Goal: Use online tool/utility

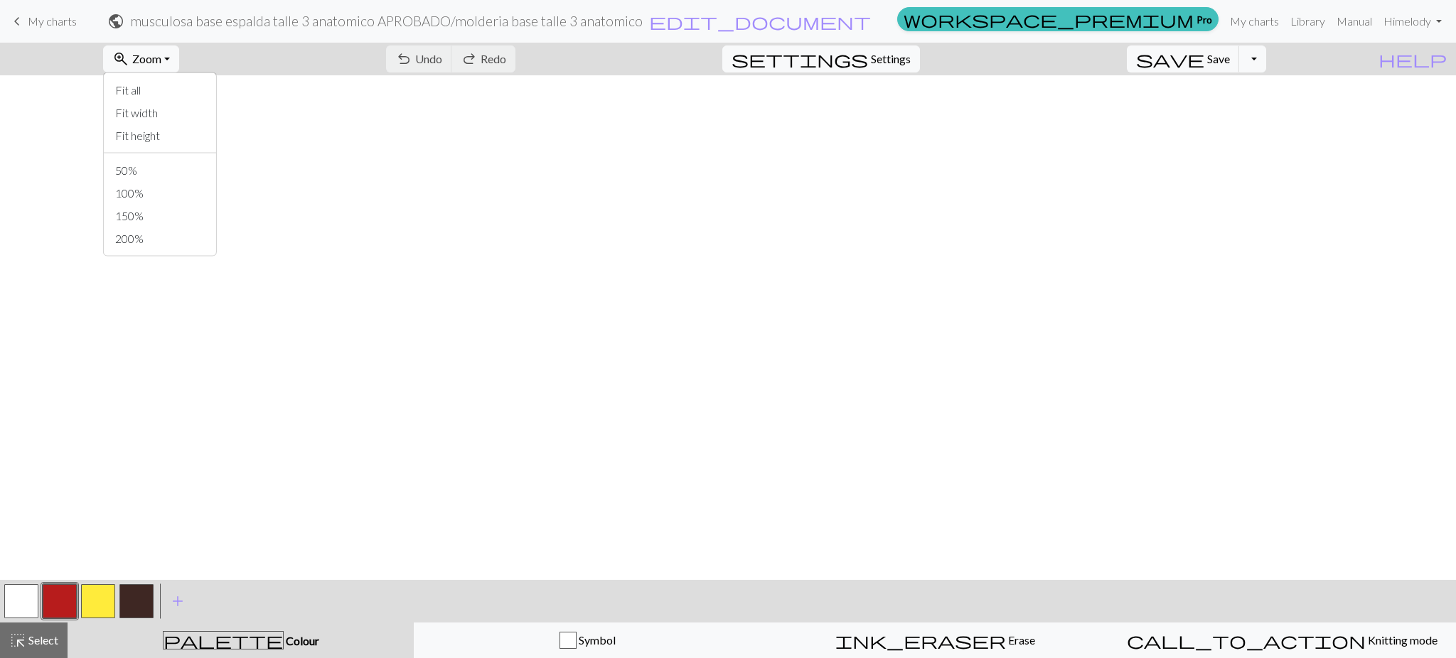
scroll to position [1677, 0]
click at [169, 197] on button "100%" at bounding box center [160, 193] width 112 height 23
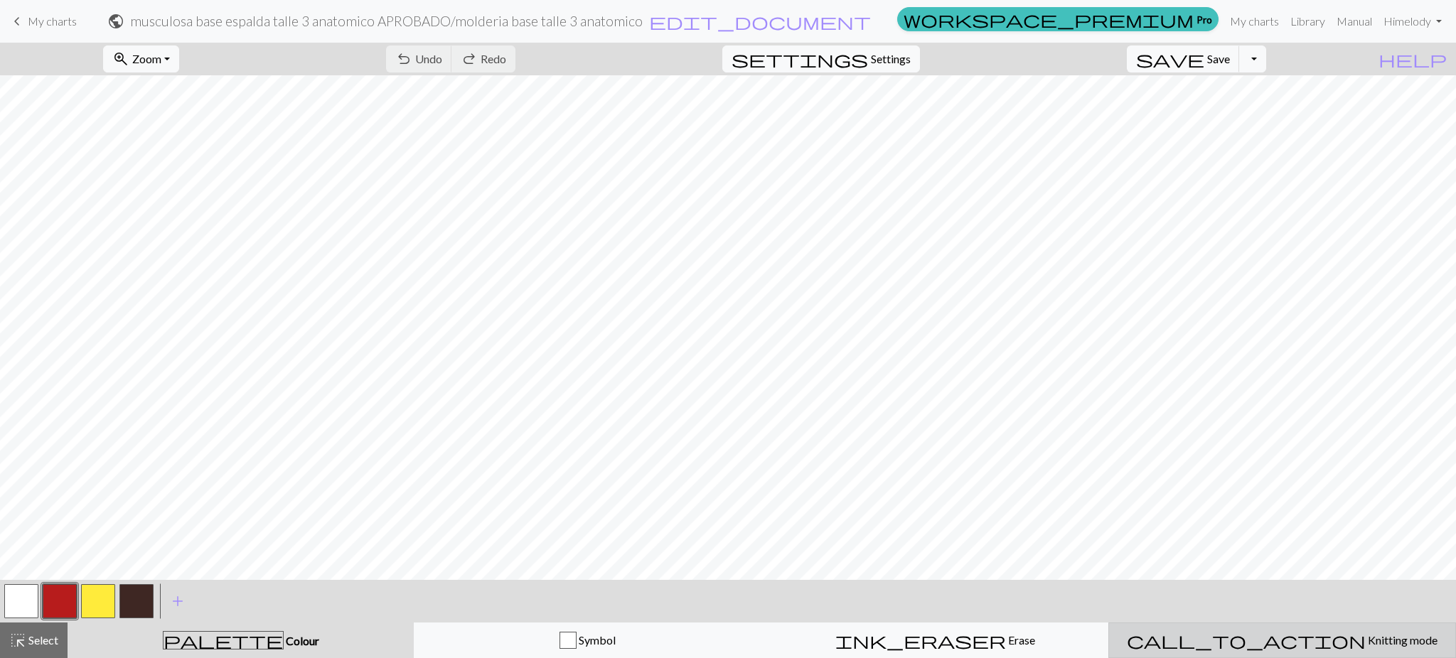
click at [1279, 631] on button "call_to_action Knitting mode Knitting mode" at bounding box center [1282, 641] width 348 height 36
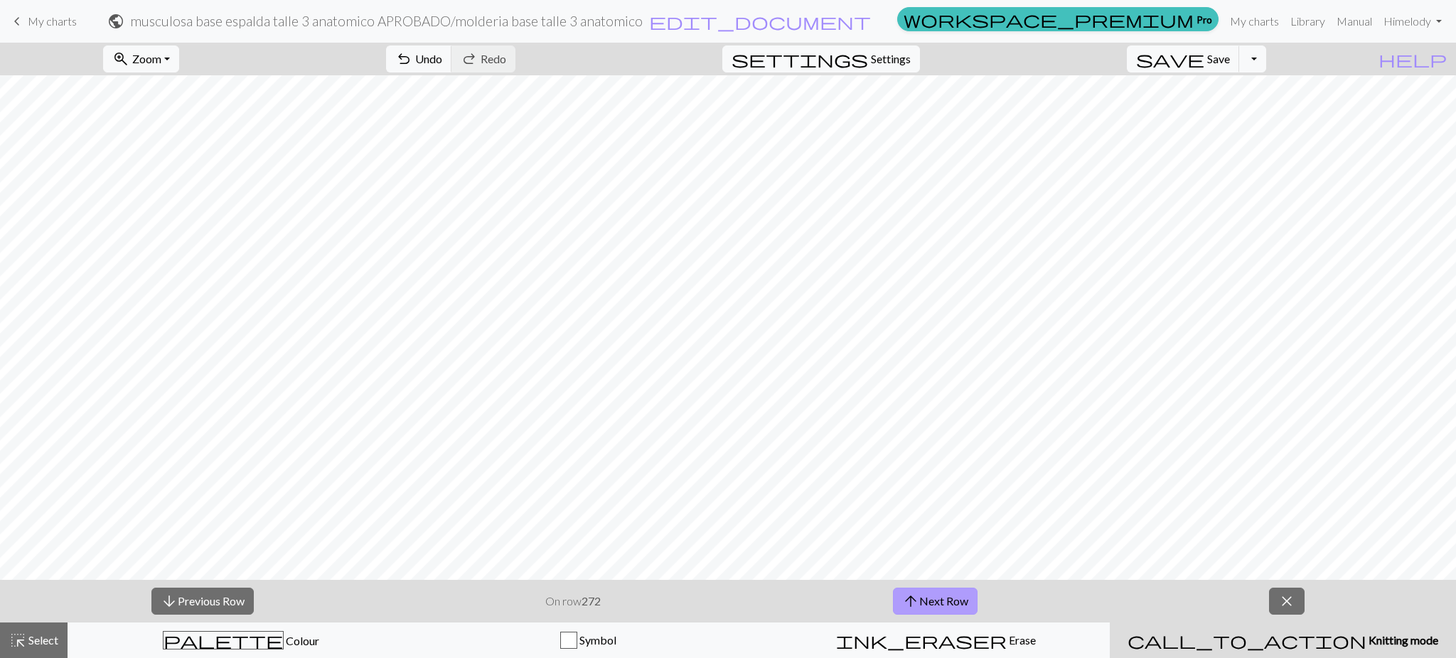
click at [914, 596] on span "arrow_upward" at bounding box center [910, 602] width 17 height 20
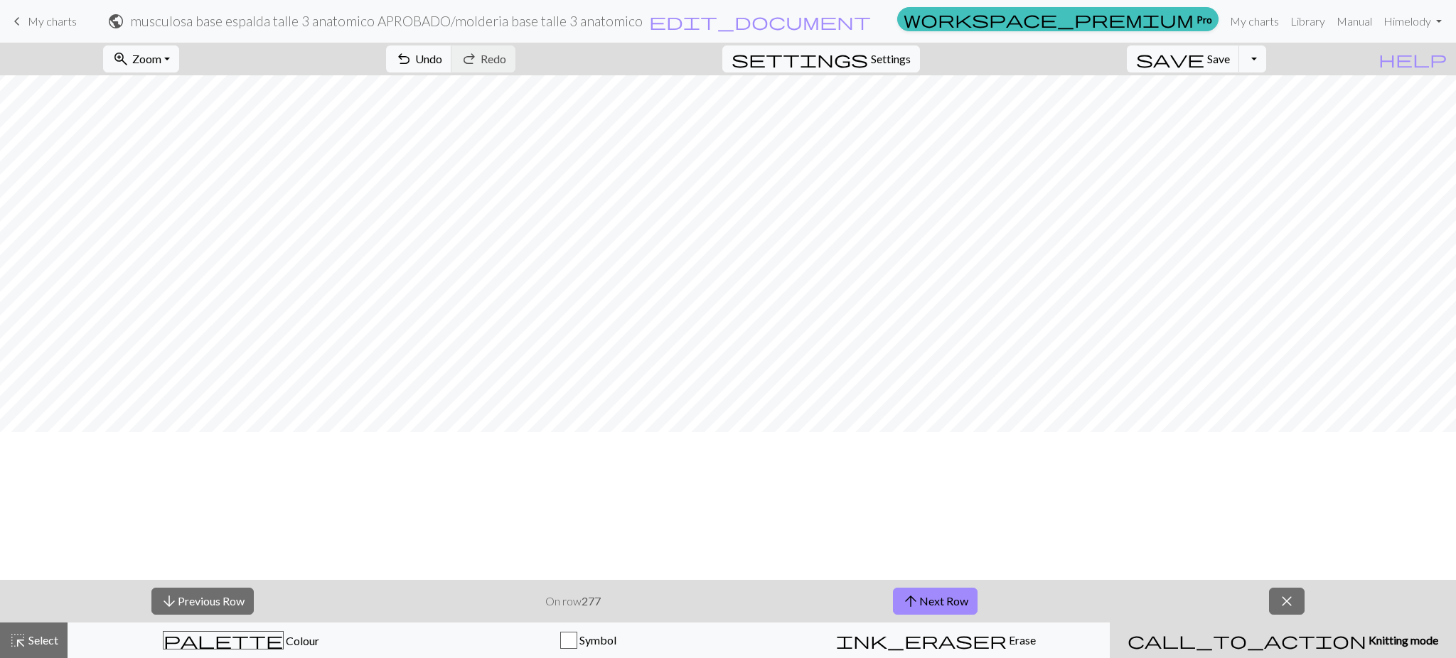
scroll to position [0, 0]
click at [896, 596] on button "arrow_upward Next Row" at bounding box center [935, 601] width 85 height 27
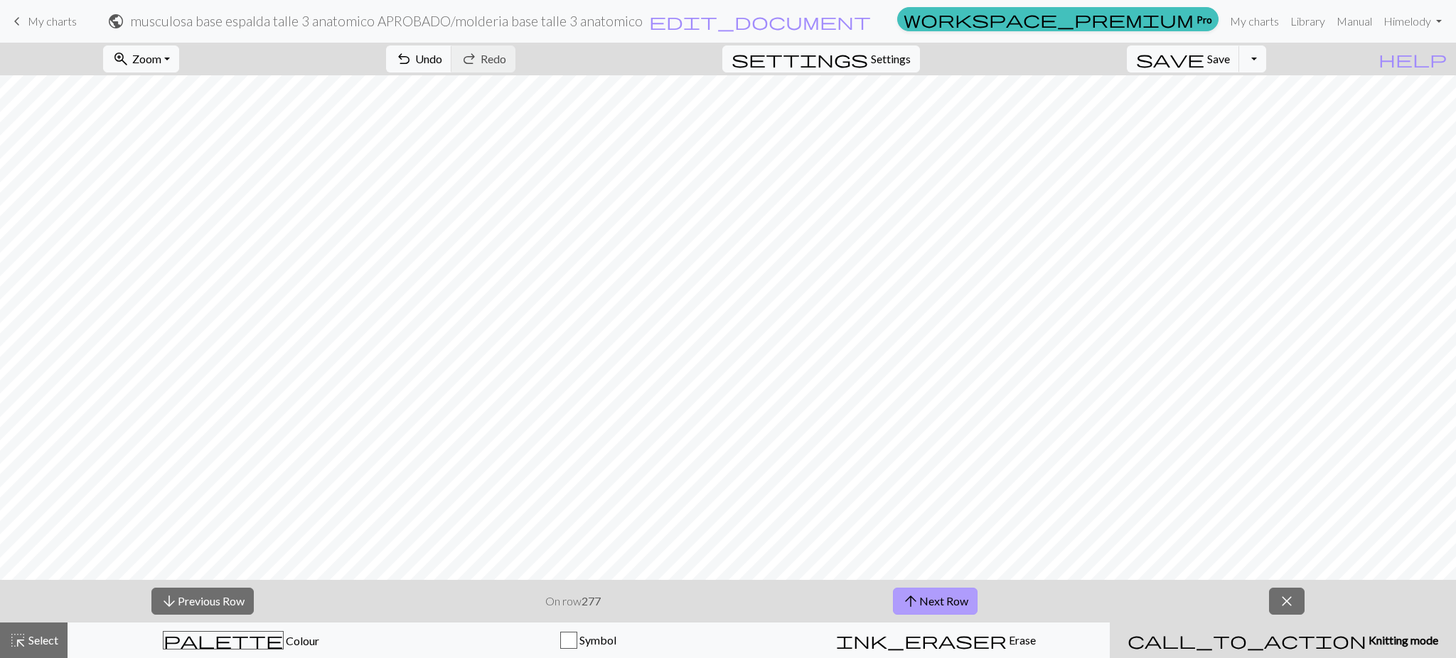
click at [896, 596] on button "arrow_upward Next Row" at bounding box center [935, 601] width 85 height 27
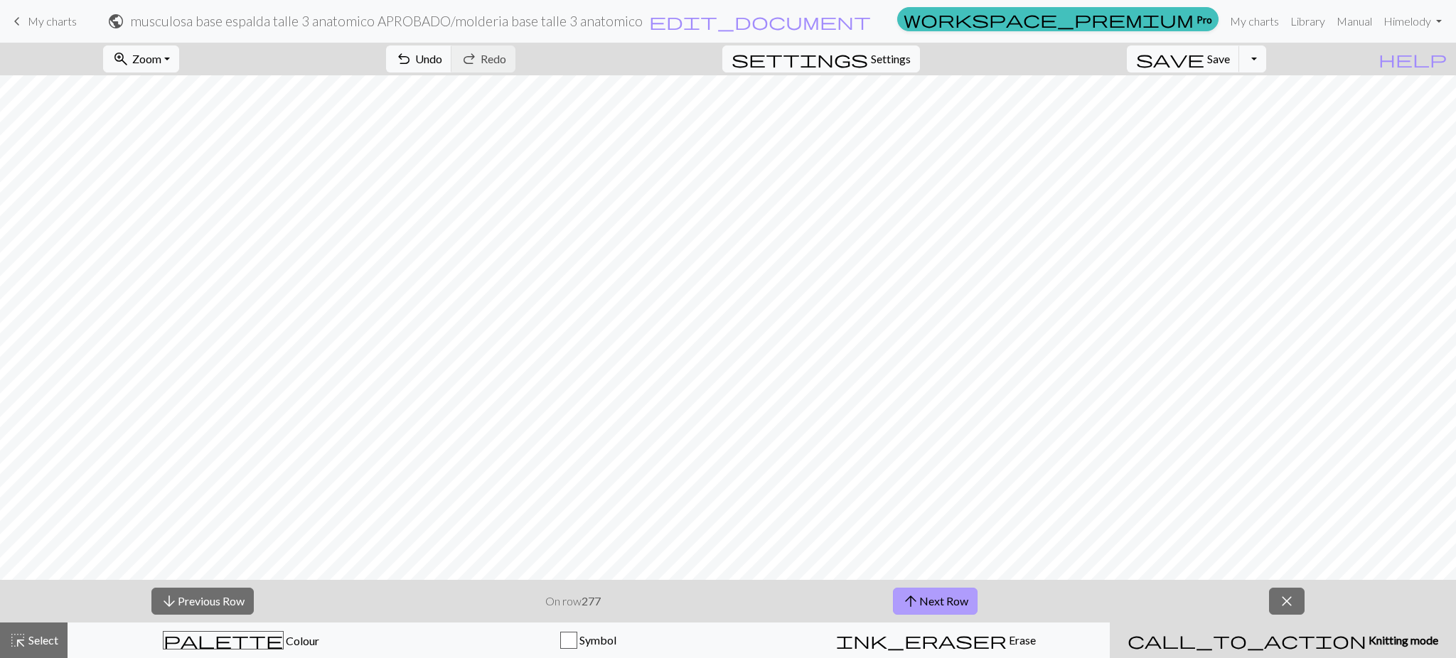
click at [896, 596] on button "arrow_upward Next Row" at bounding box center [935, 601] width 85 height 27
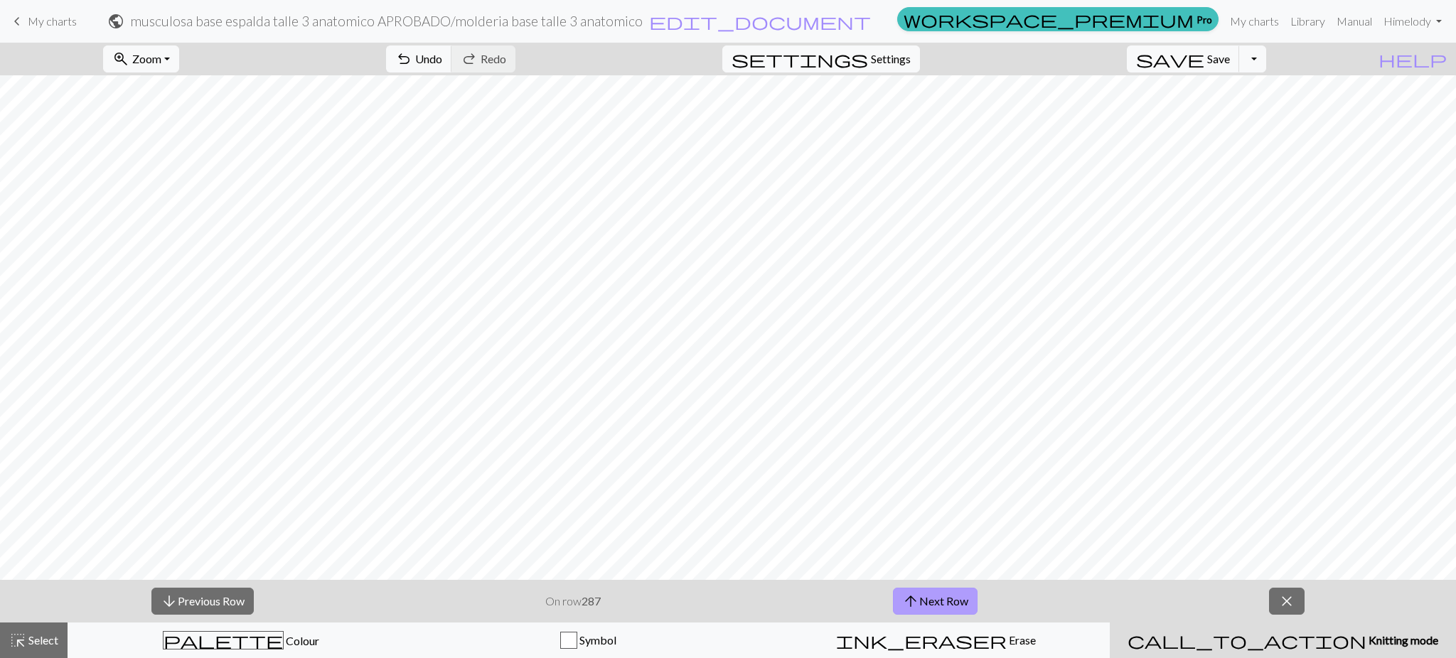
click at [896, 596] on button "arrow_upward Next Row" at bounding box center [935, 601] width 85 height 27
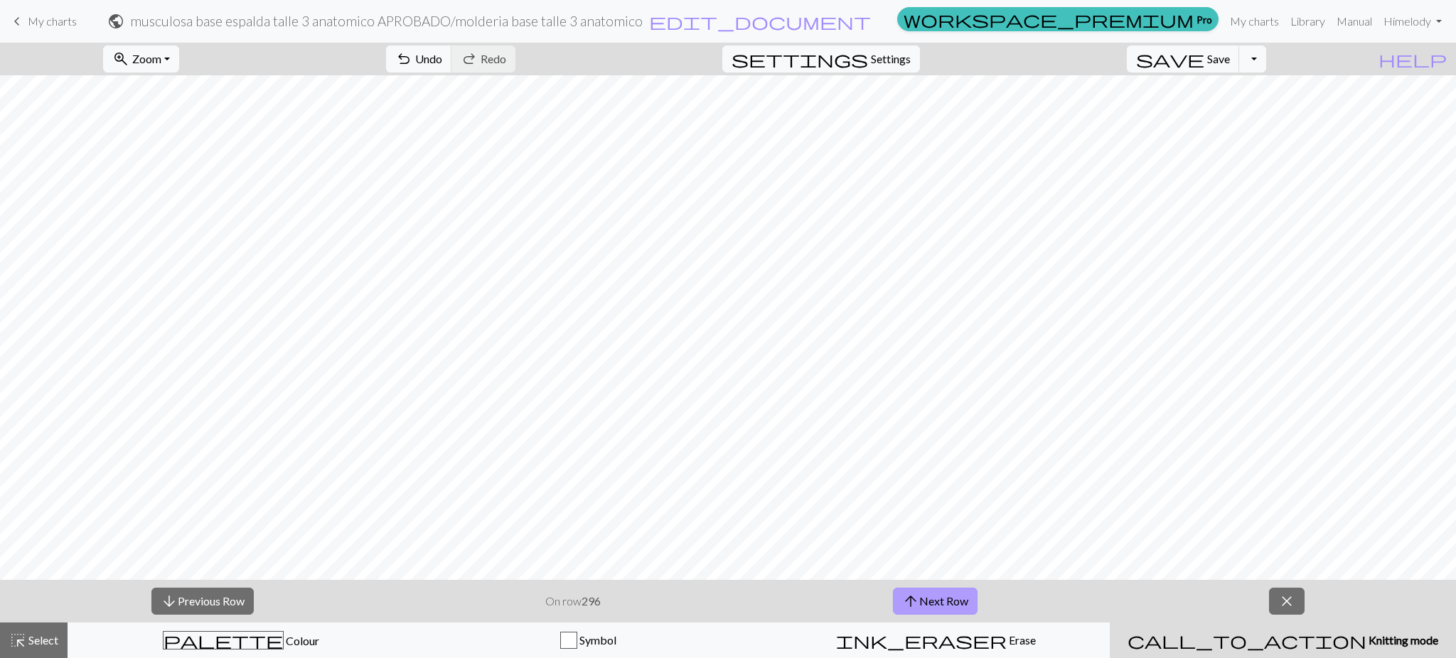
click at [896, 596] on button "arrow_upward Next Row" at bounding box center [935, 601] width 85 height 27
click at [223, 598] on button "arrow_downward Previous Row" at bounding box center [202, 601] width 102 height 27
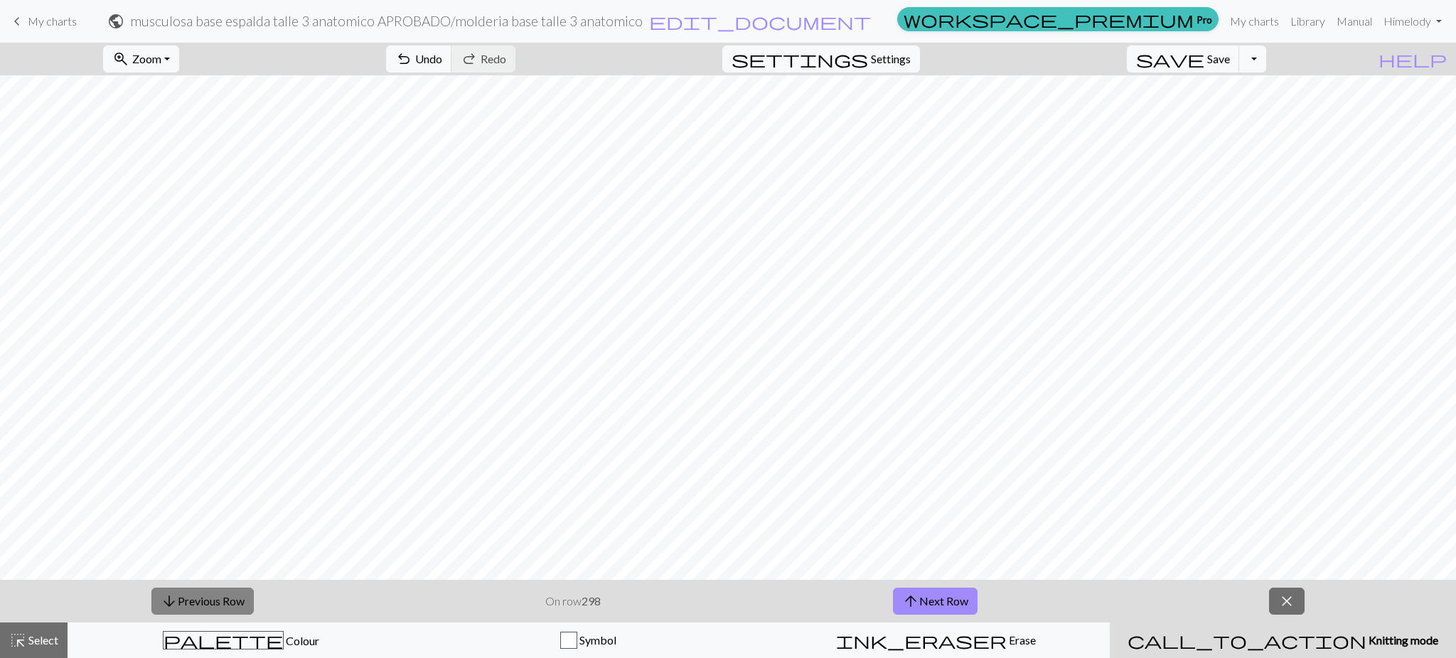
click at [223, 598] on button "arrow_downward Previous Row" at bounding box center [202, 601] width 102 height 27
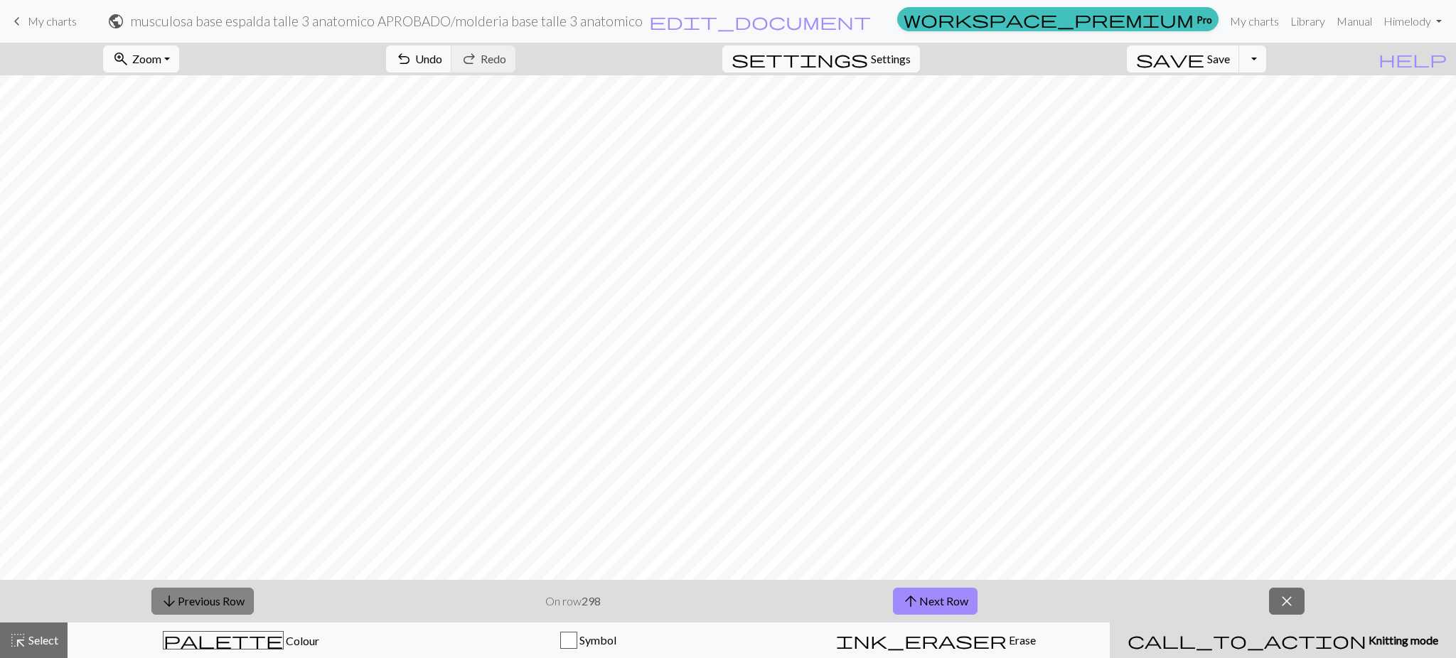
click at [223, 598] on button "arrow_downward Previous Row" at bounding box center [202, 601] width 102 height 27
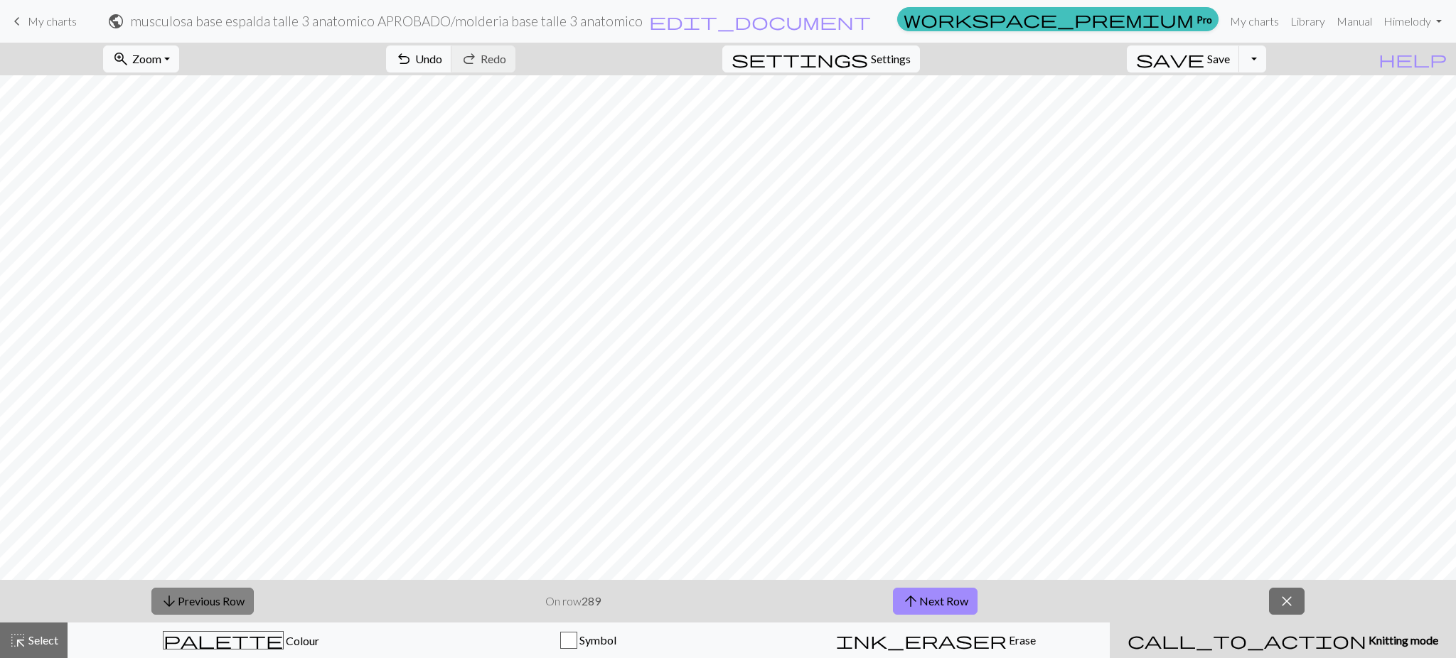
click at [223, 598] on button "arrow_downward Previous Row" at bounding box center [202, 601] width 102 height 27
